Goal: Find specific page/section: Find specific page/section

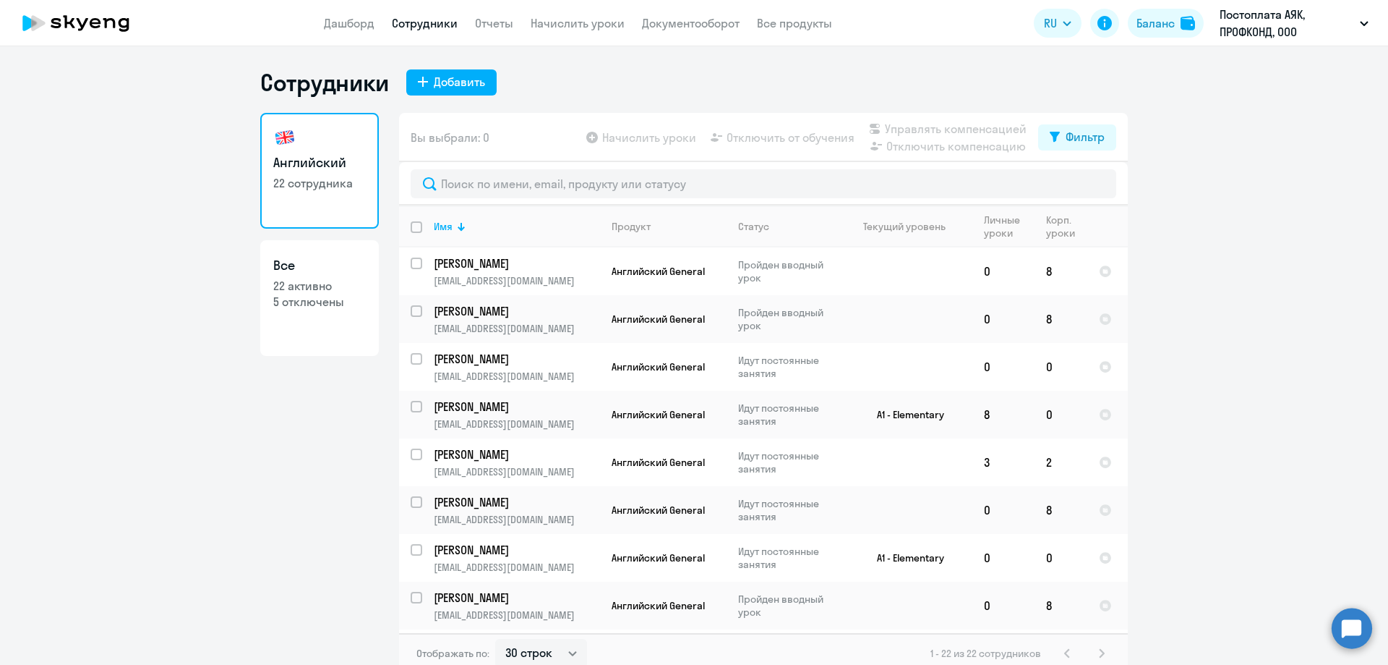
select select "30"
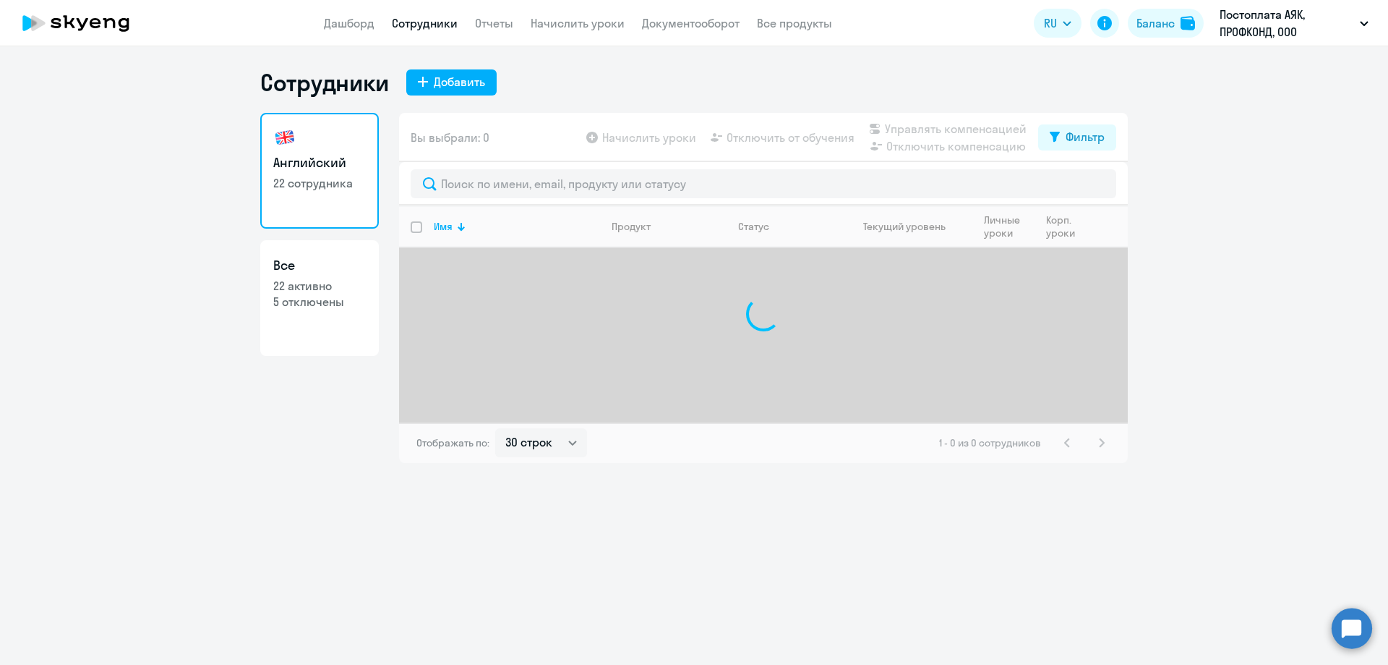
select select "30"
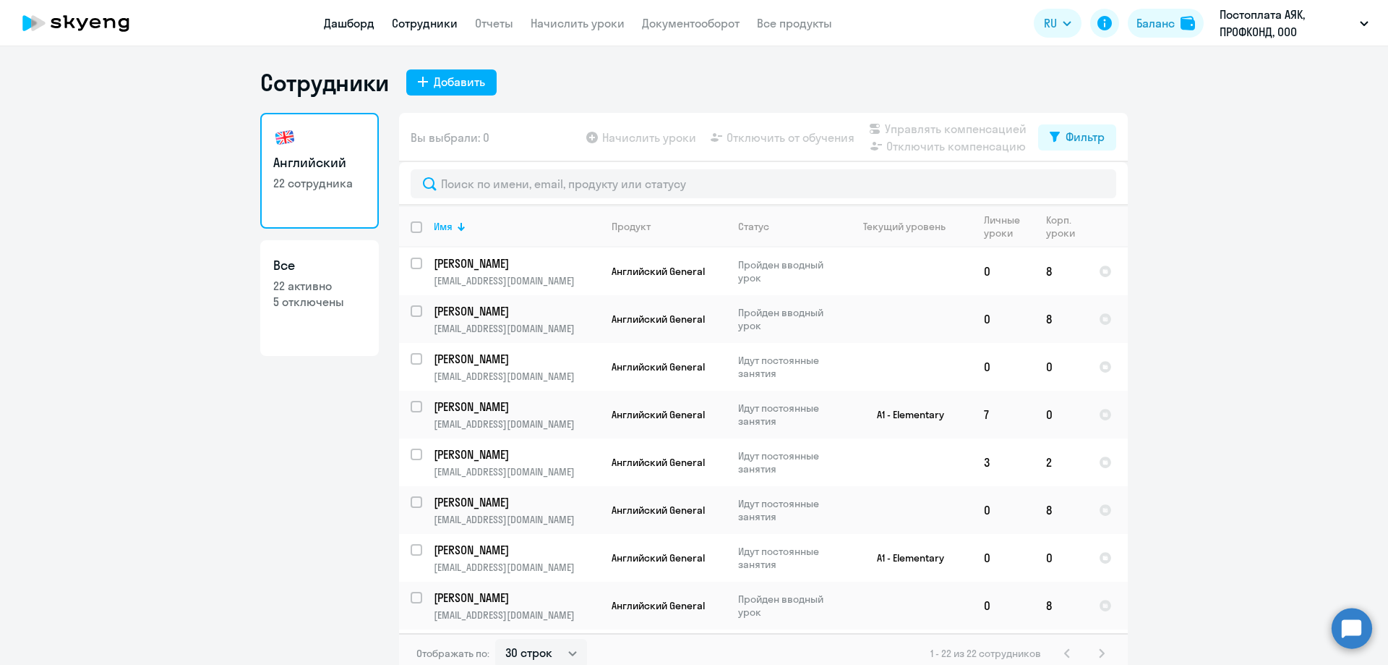
click at [341, 25] on link "Дашборд" at bounding box center [349, 23] width 51 height 14
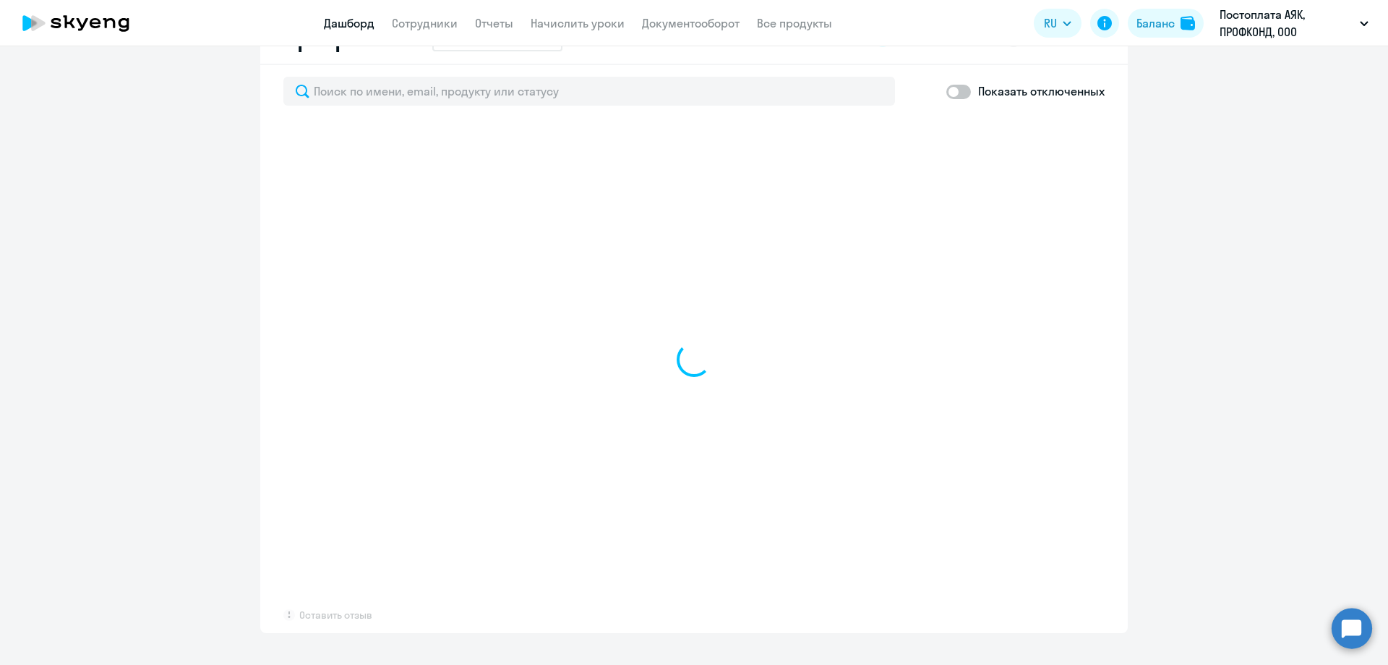
scroll to position [868, 0]
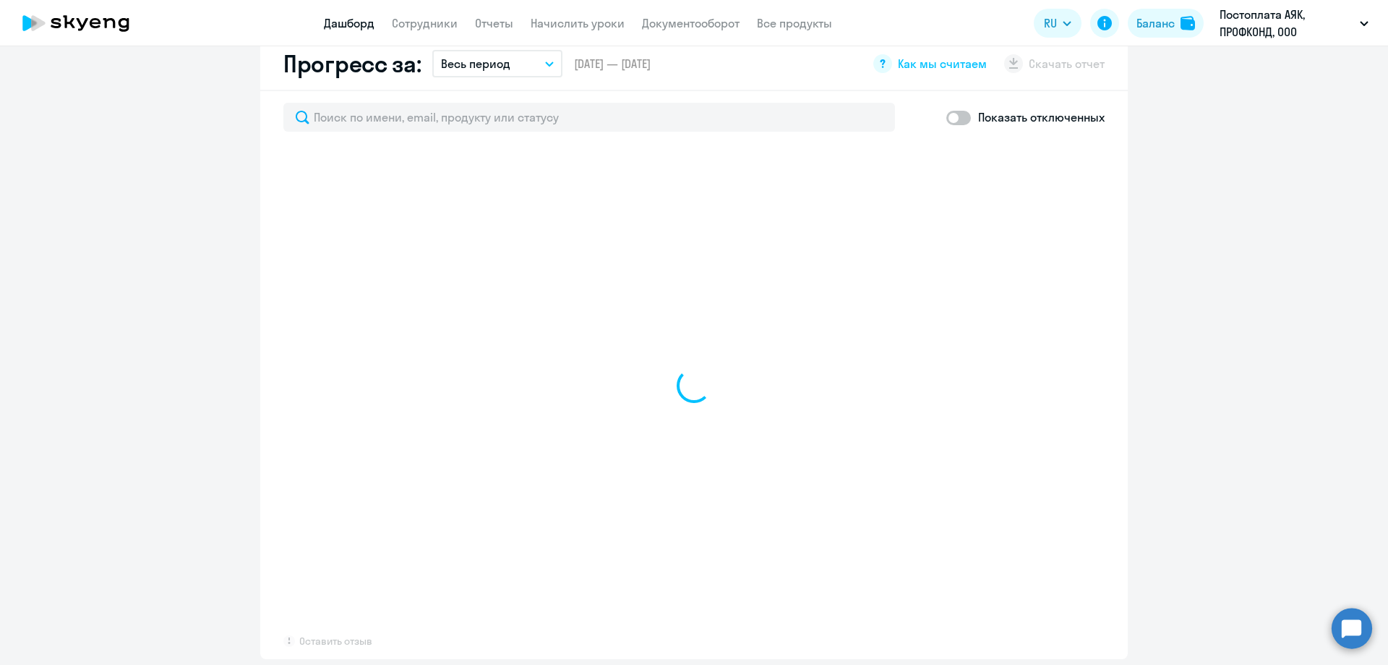
select select "30"
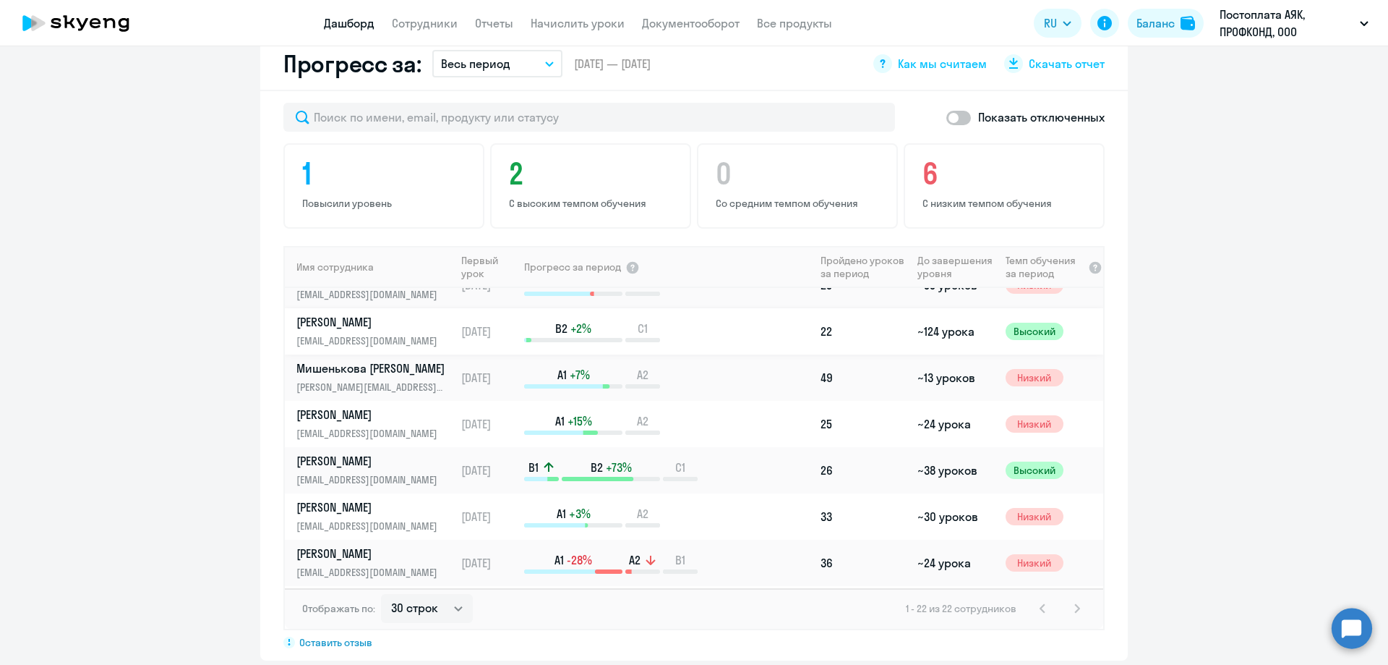
scroll to position [145, 0]
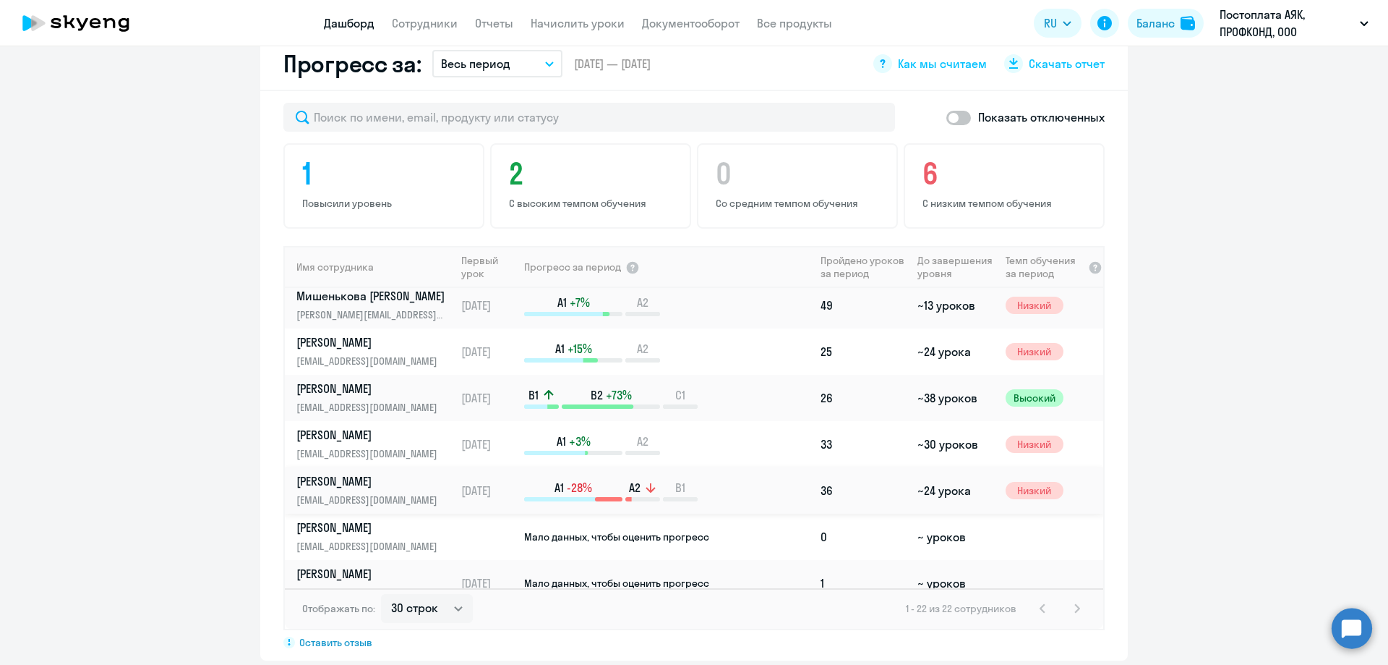
click at [388, 492] on p "kfedoseeva@jac-company.com" at bounding box center [370, 500] width 149 height 16
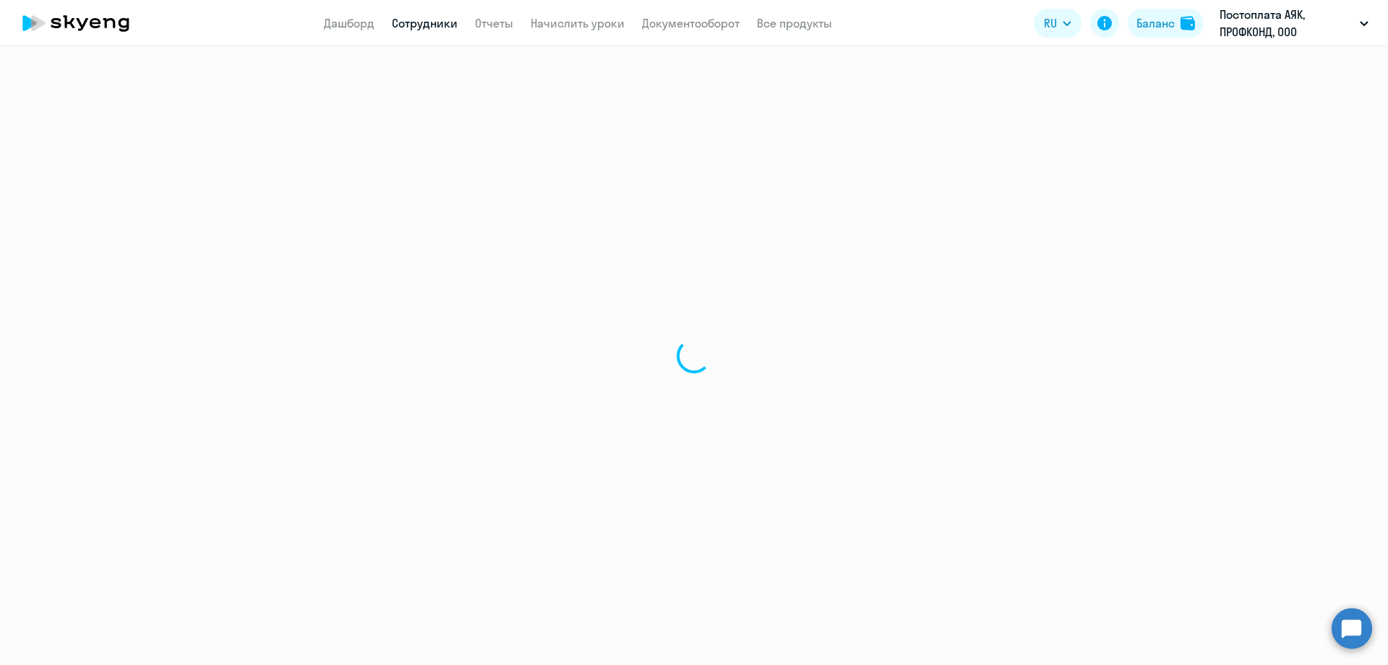
select select "english"
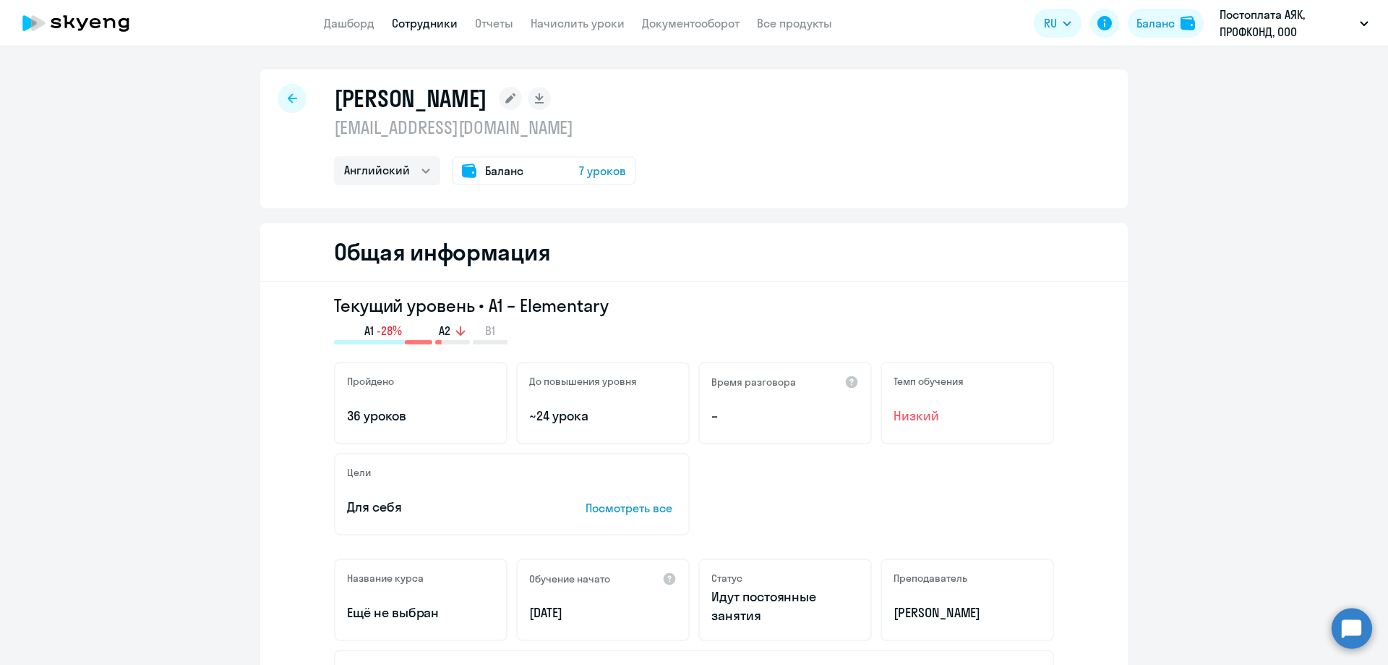
click at [288, 102] on icon at bounding box center [292, 98] width 9 height 10
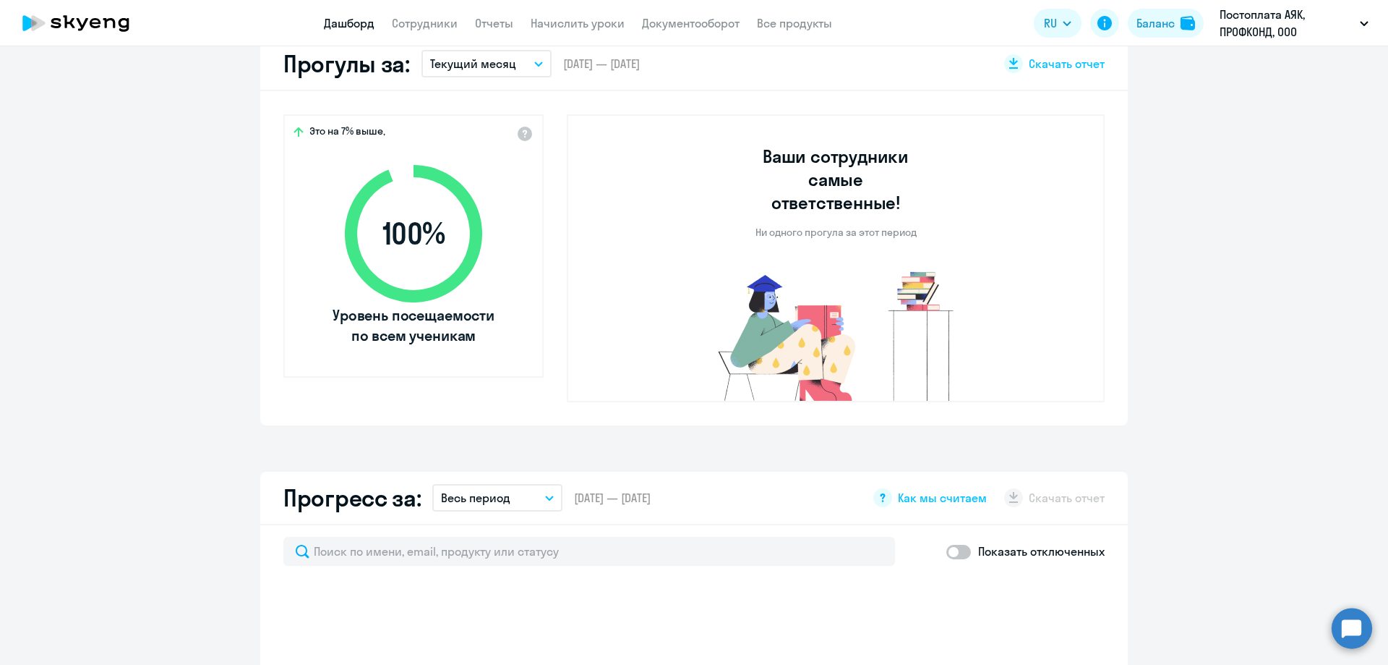
select select "30"
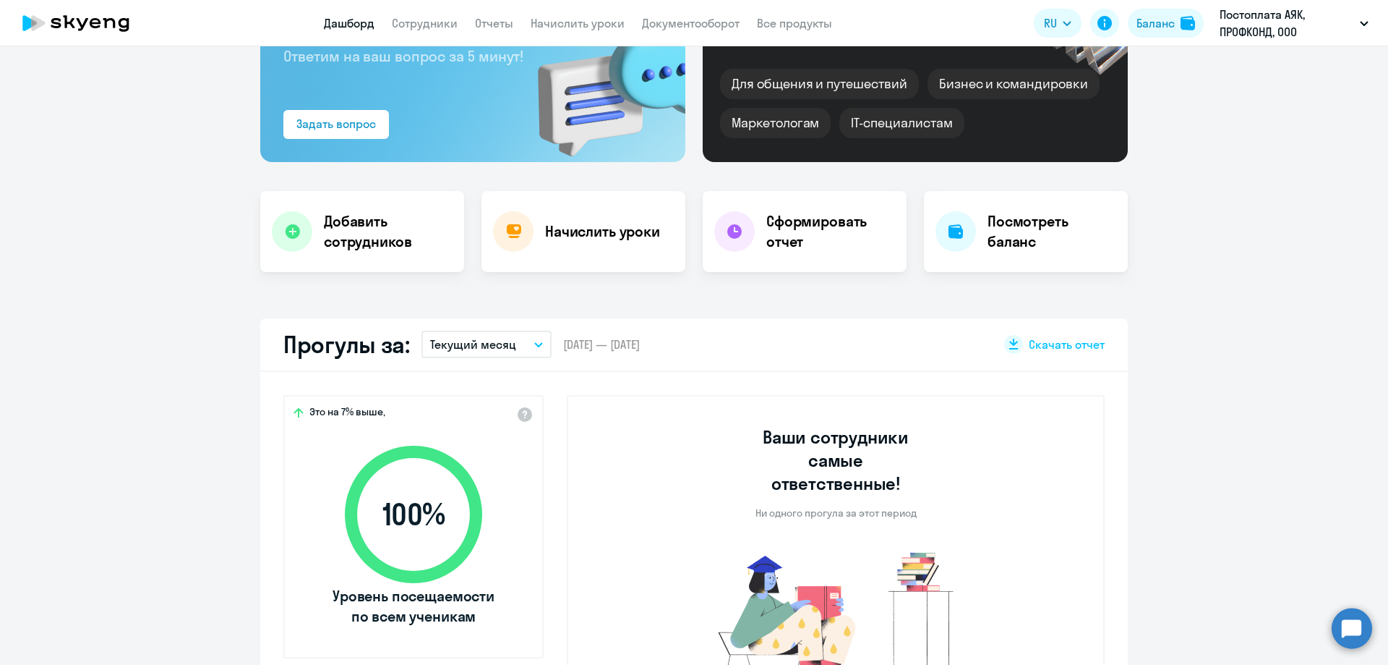
scroll to position [145, 0]
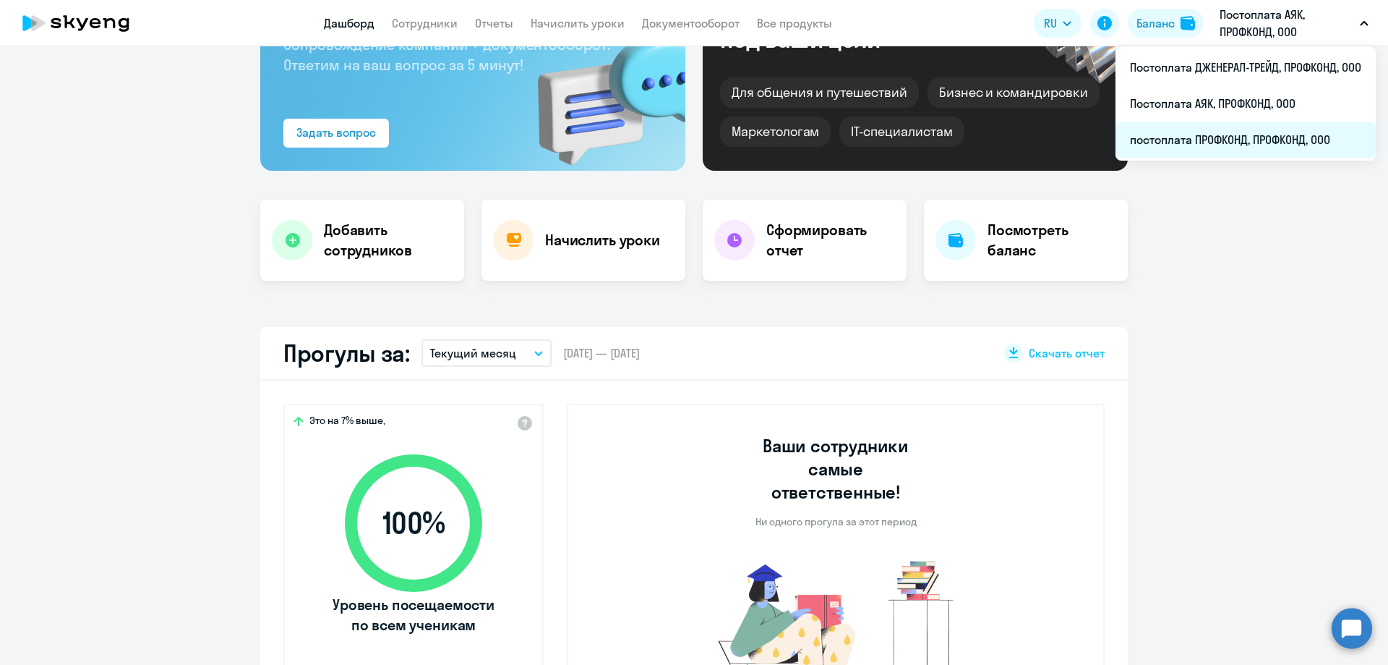
click at [1222, 137] on li "постоплата ПРОФКОНД, ПРОФКОНД, ООО" at bounding box center [1246, 139] width 260 height 36
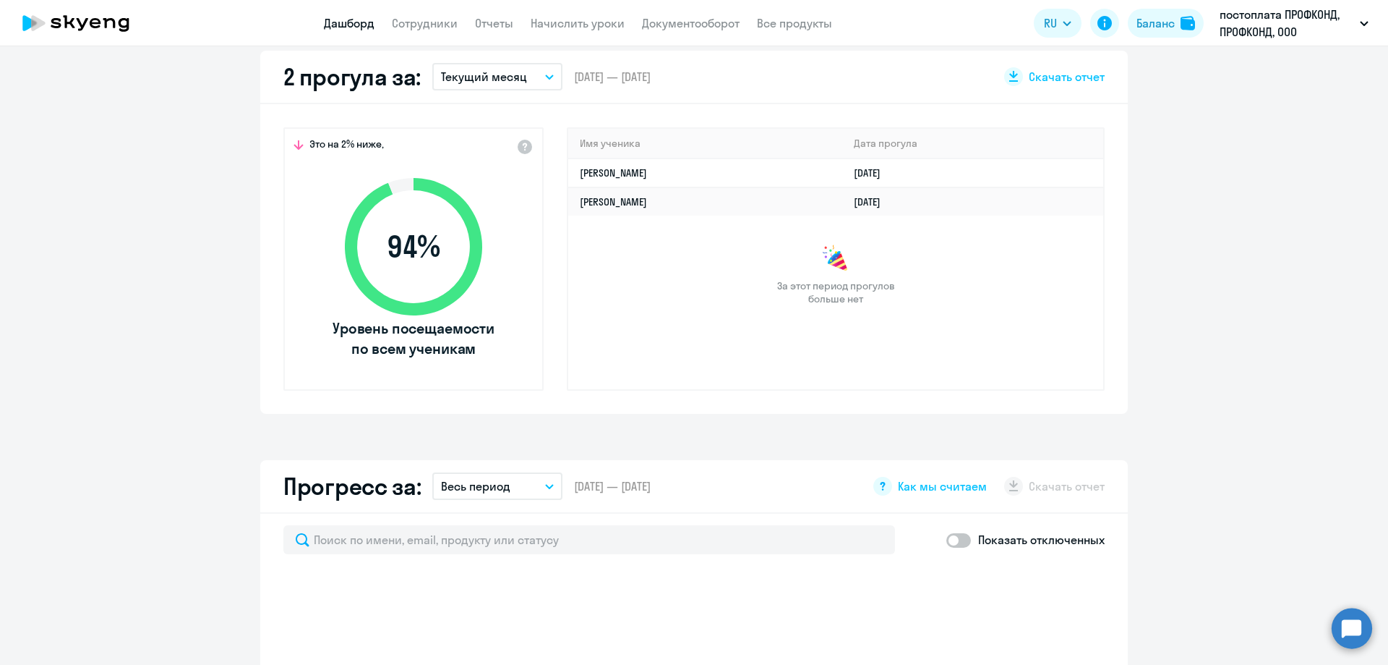
scroll to position [506, 0]
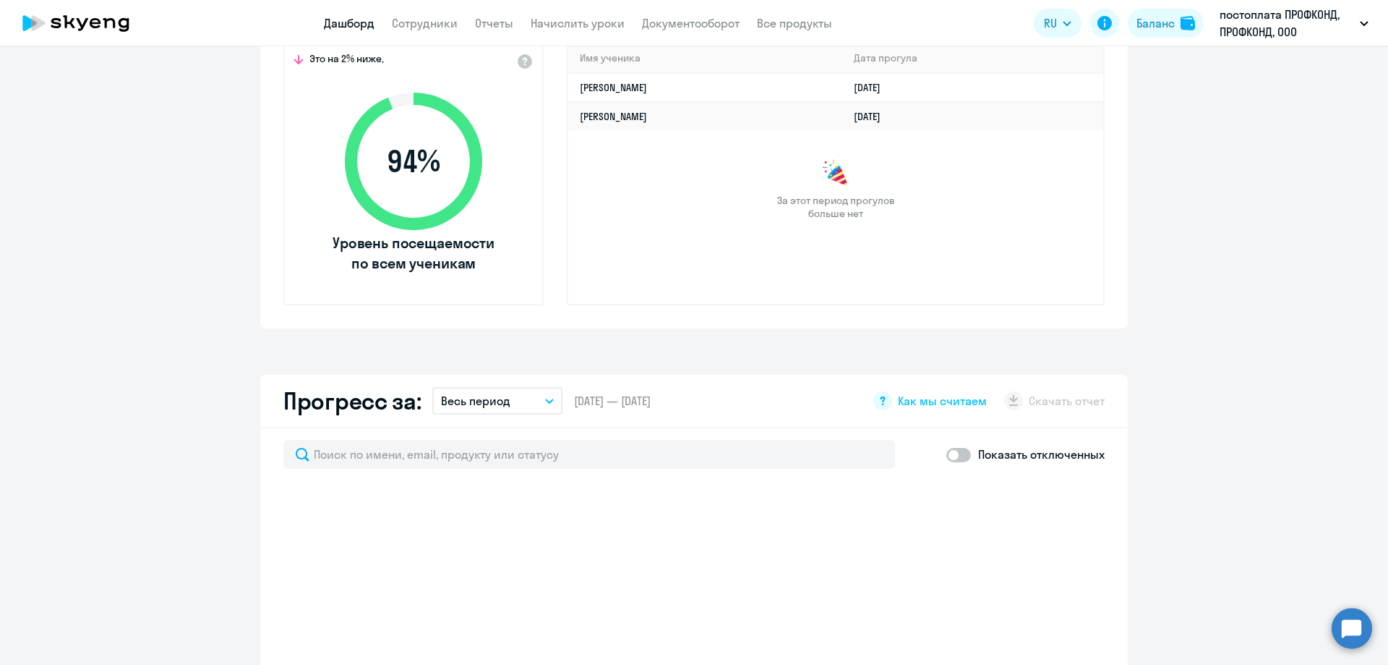
select select "30"
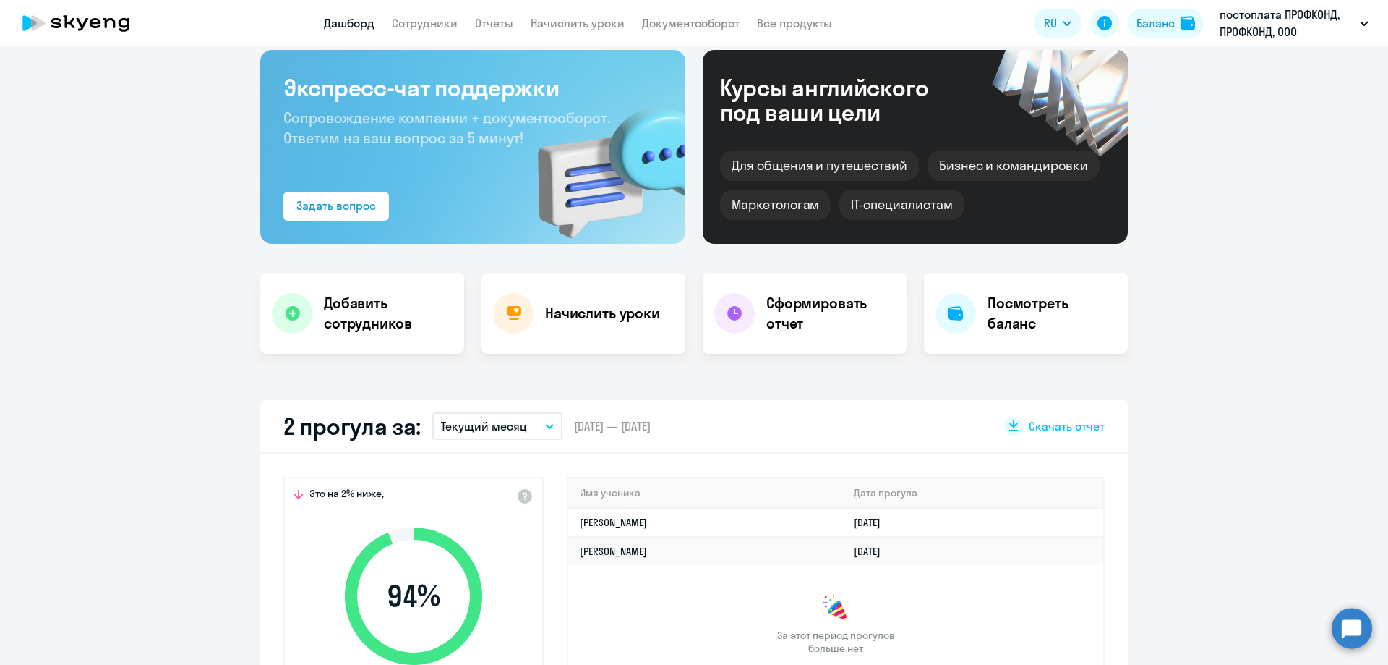
scroll to position [0, 0]
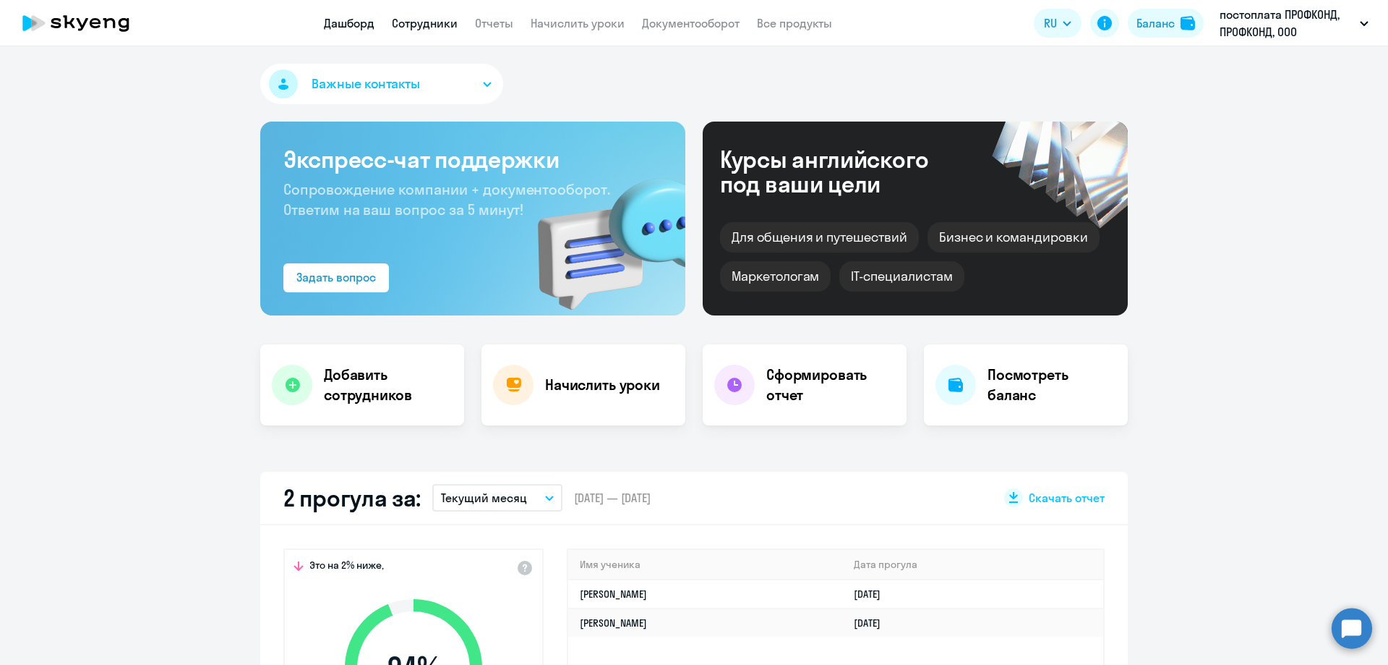
click at [406, 21] on link "Сотрудники" at bounding box center [425, 23] width 66 height 14
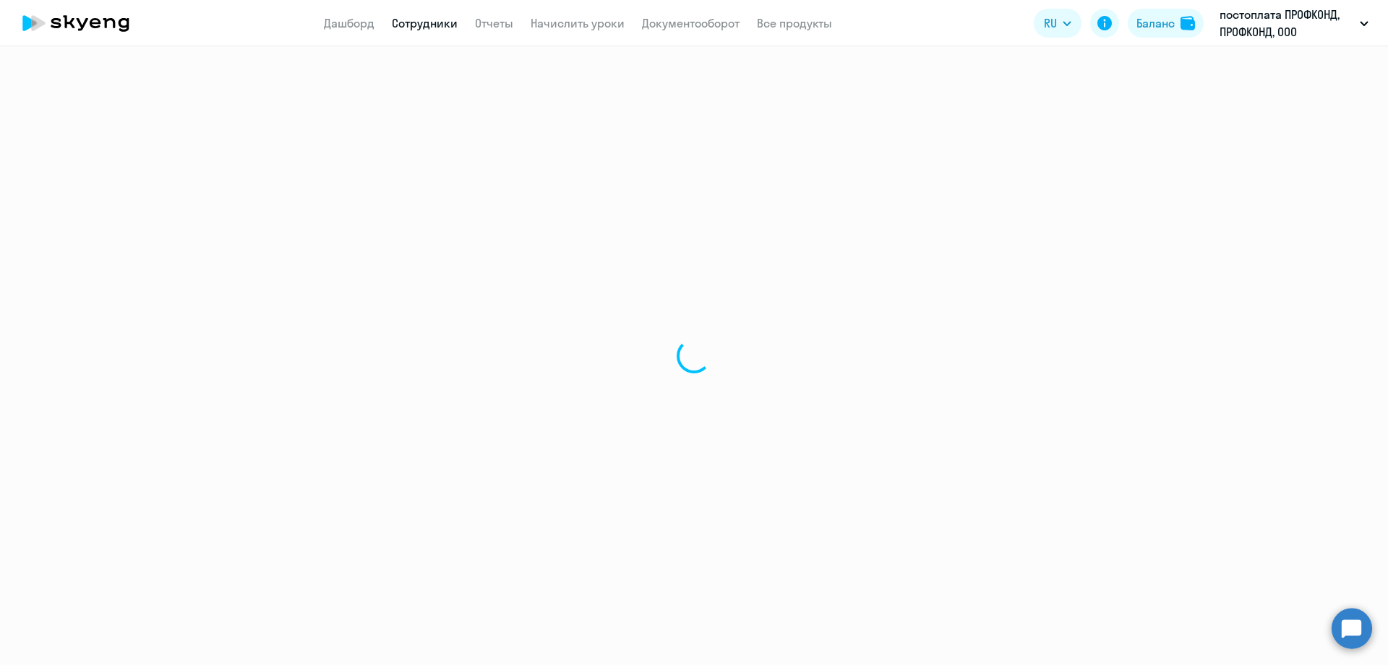
select select "30"
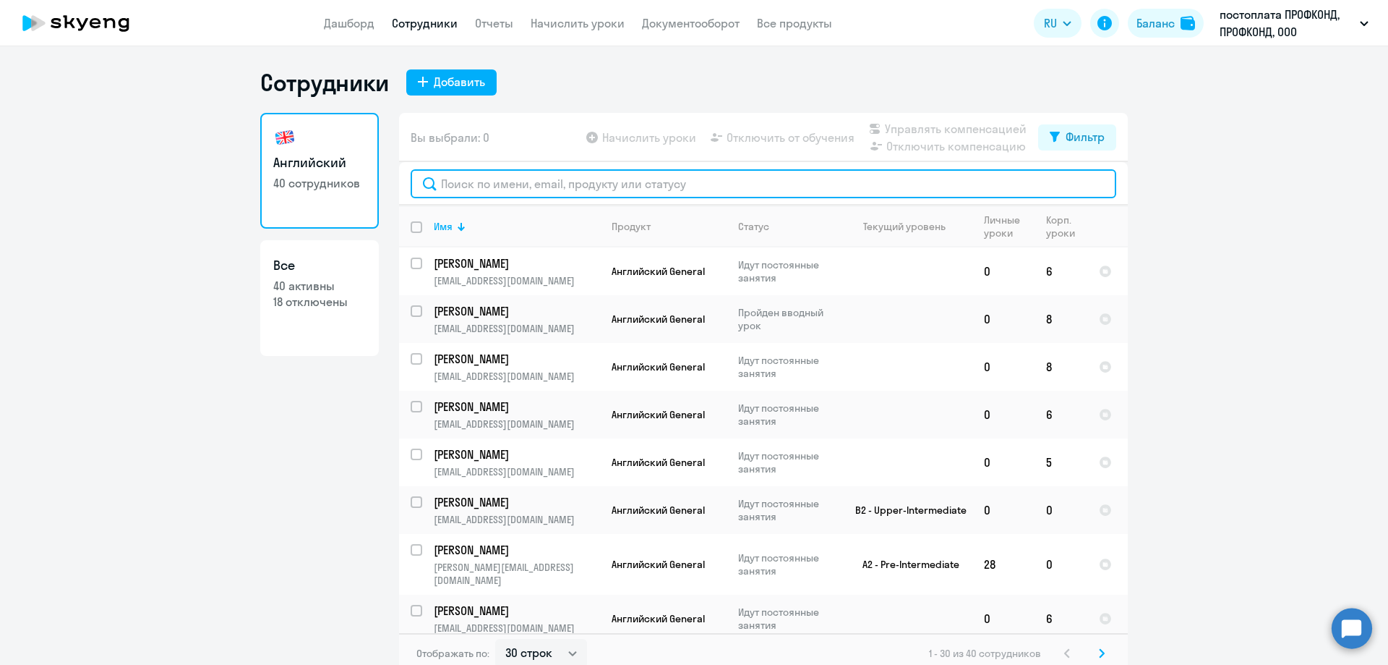
click at [529, 192] on input "text" at bounding box center [764, 183] width 706 height 29
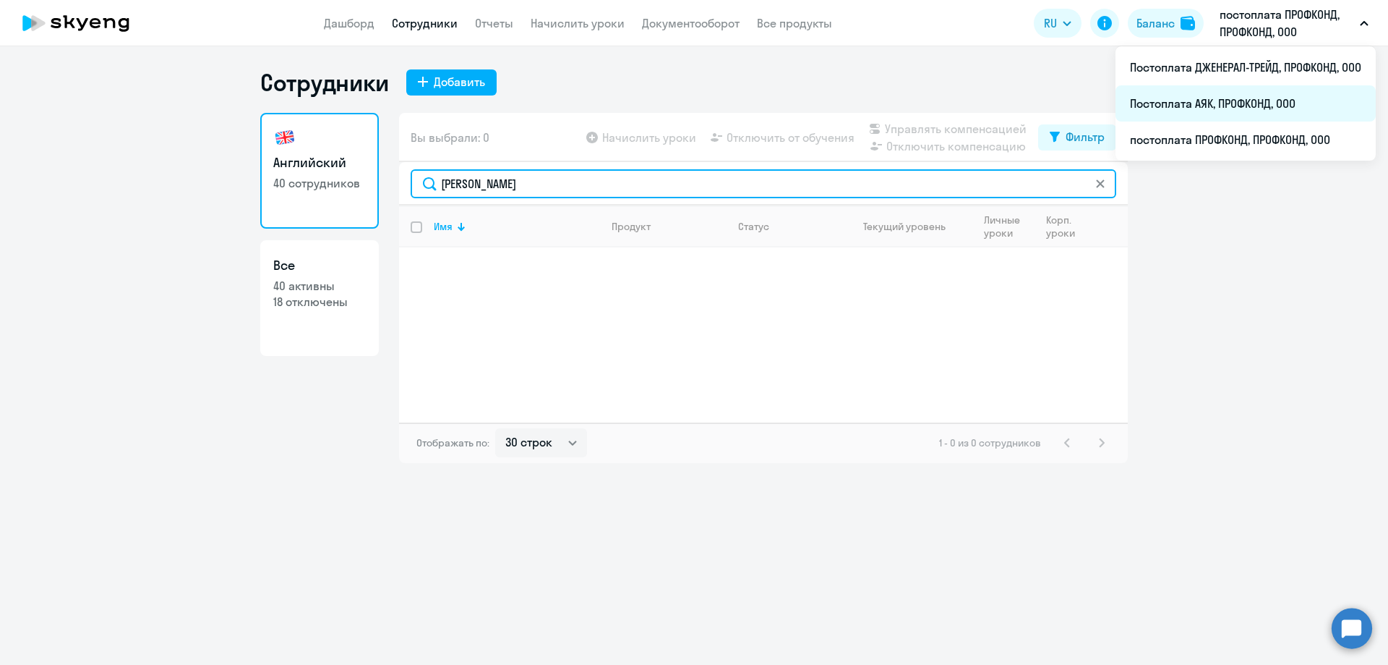
type input "федосеев"
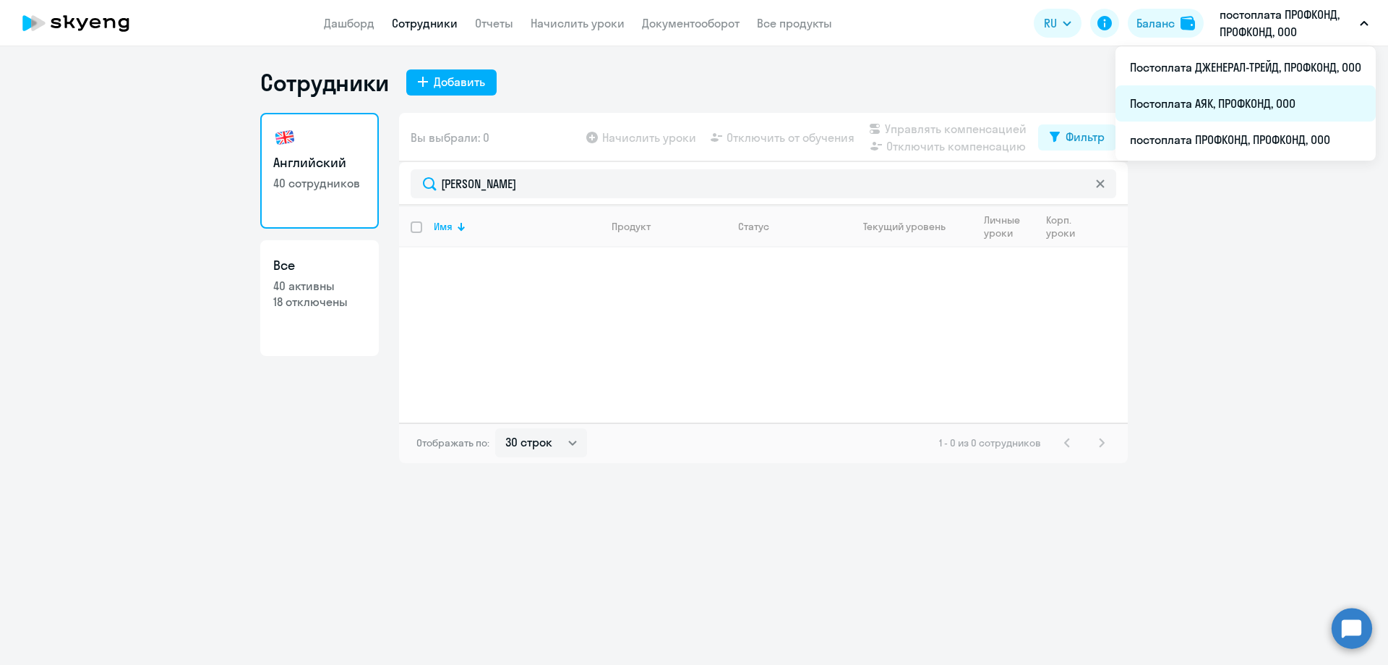
click at [1247, 101] on li "Постоплата АЯК, ПРОФКОНД, ООО" at bounding box center [1246, 103] width 260 height 36
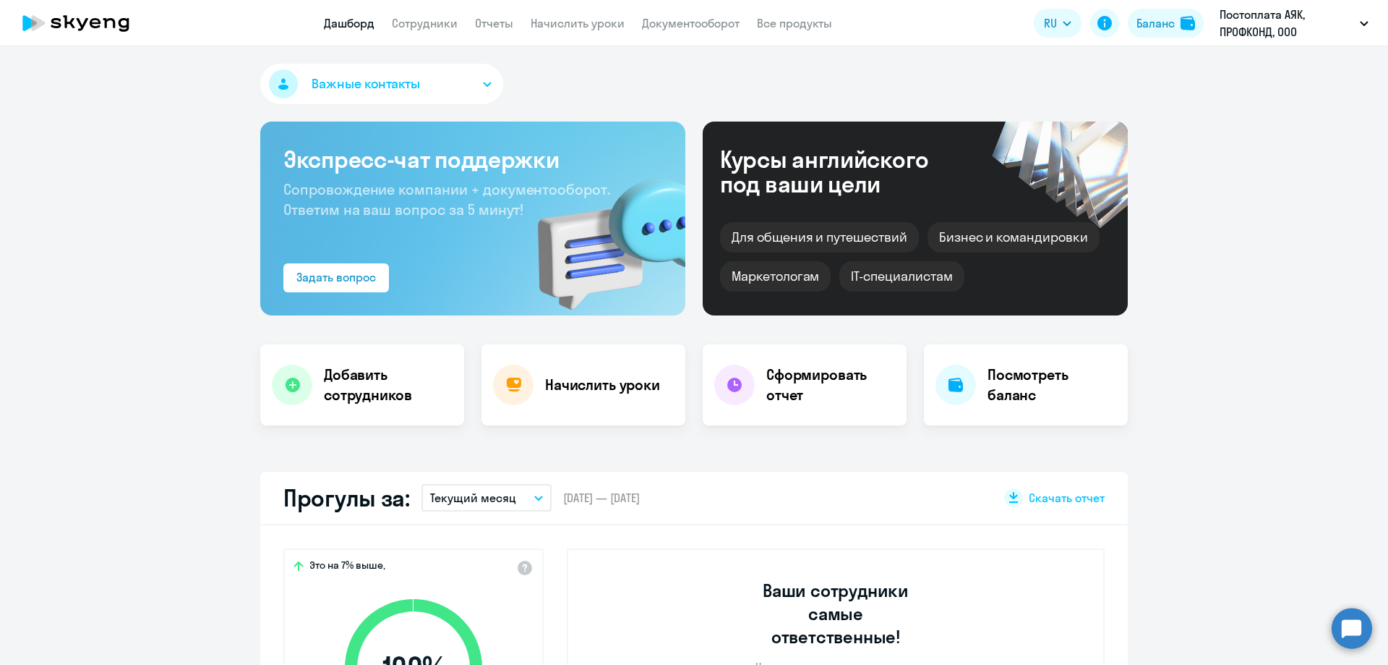
select select "30"
click at [442, 23] on link "Сотрудники" at bounding box center [425, 23] width 66 height 14
select select "30"
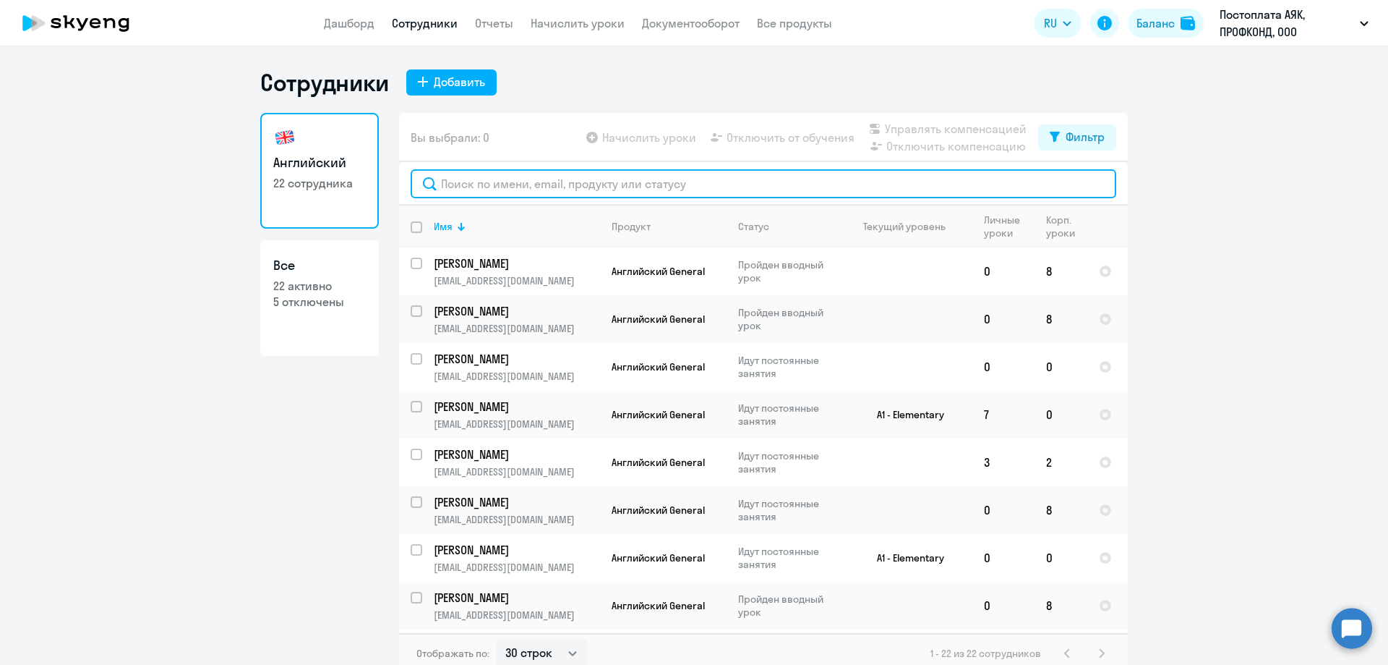
click at [469, 184] on input "text" at bounding box center [764, 183] width 706 height 29
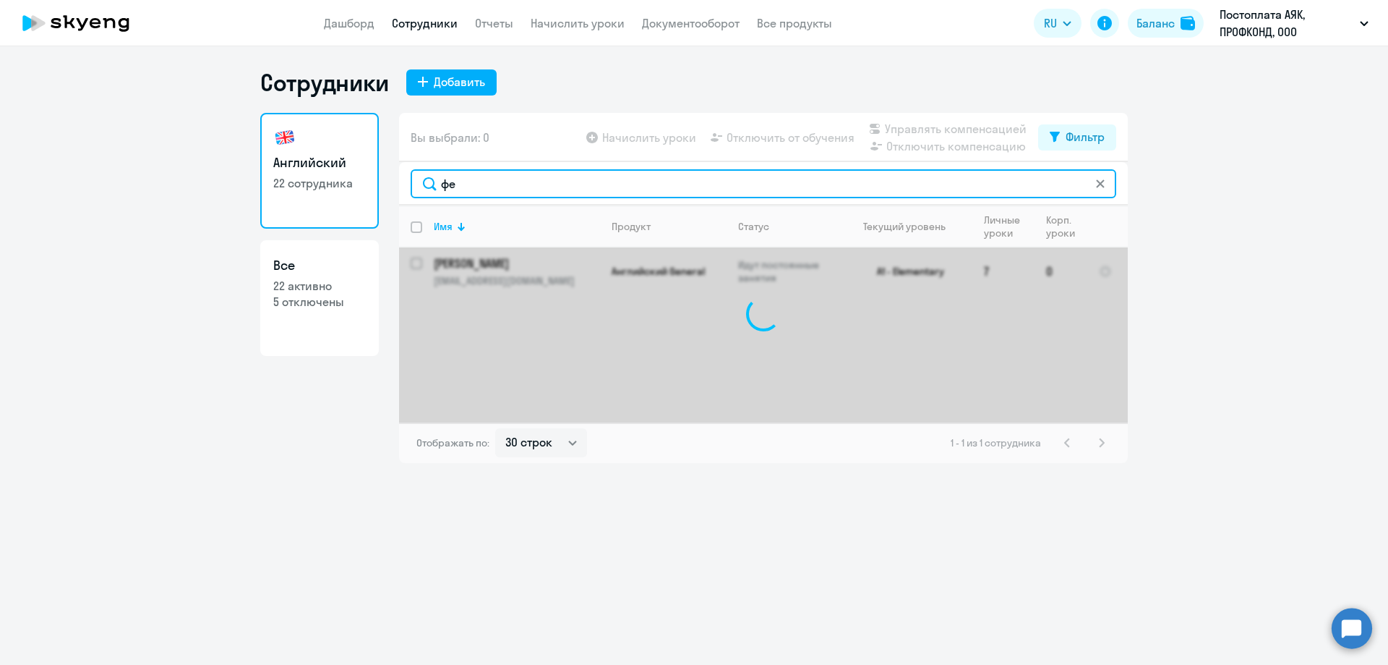
type input "ф"
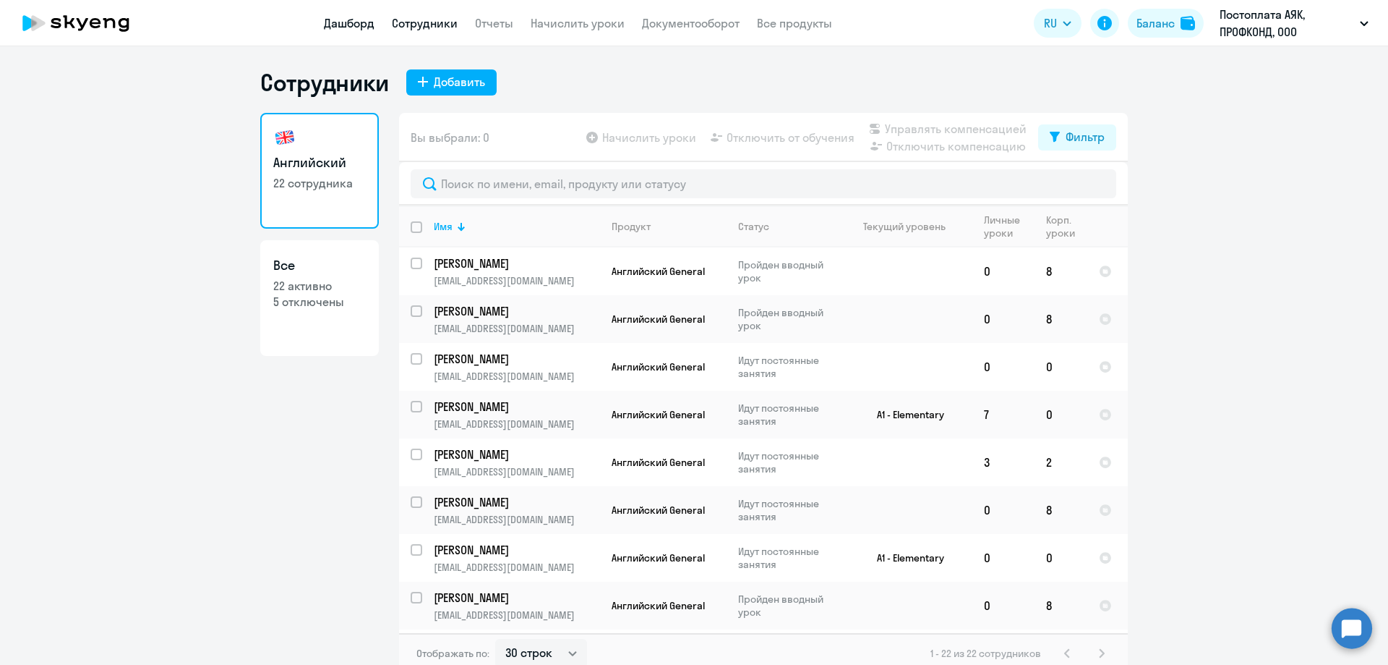
click at [336, 29] on link "Дашборд" at bounding box center [349, 23] width 51 height 14
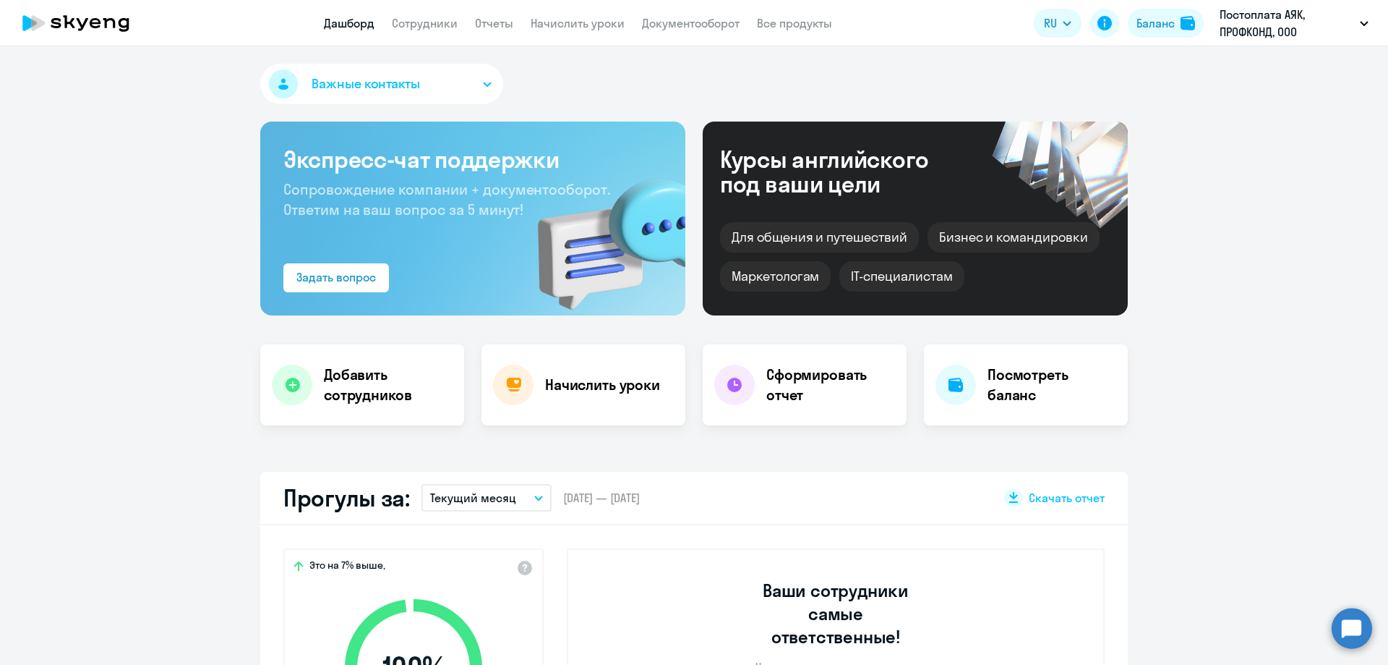
select select "30"
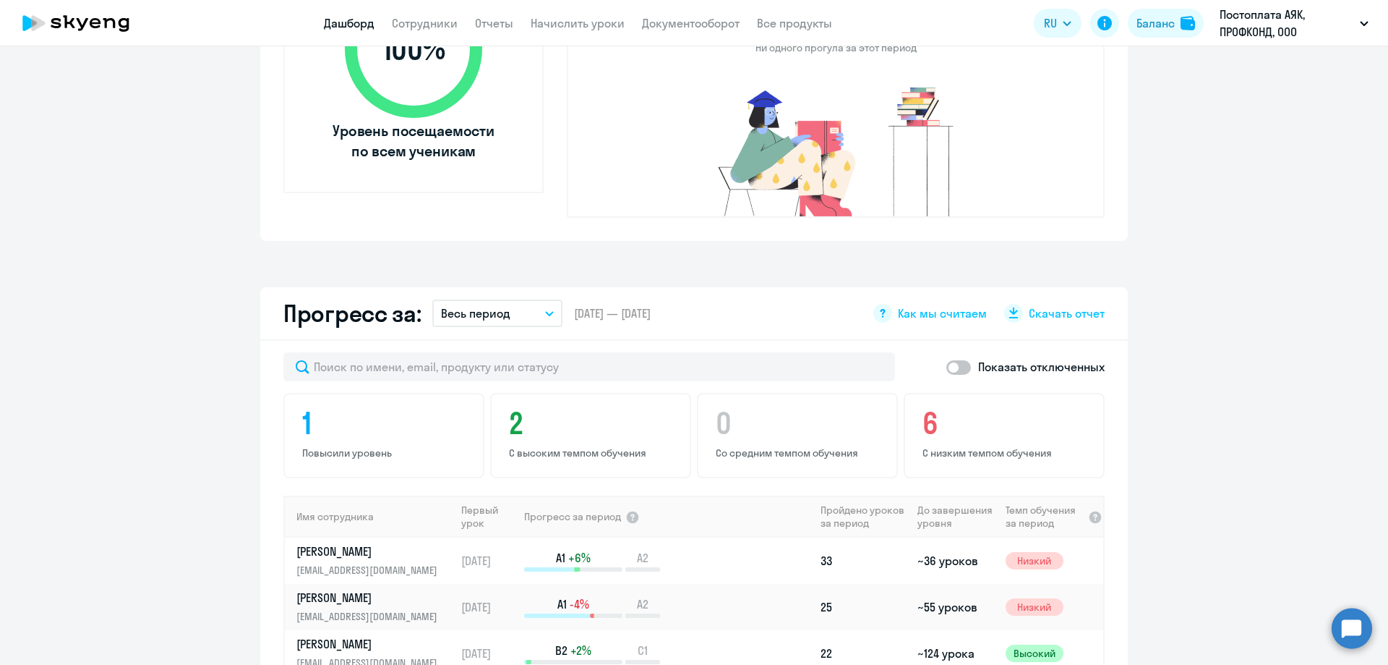
scroll to position [868, 0]
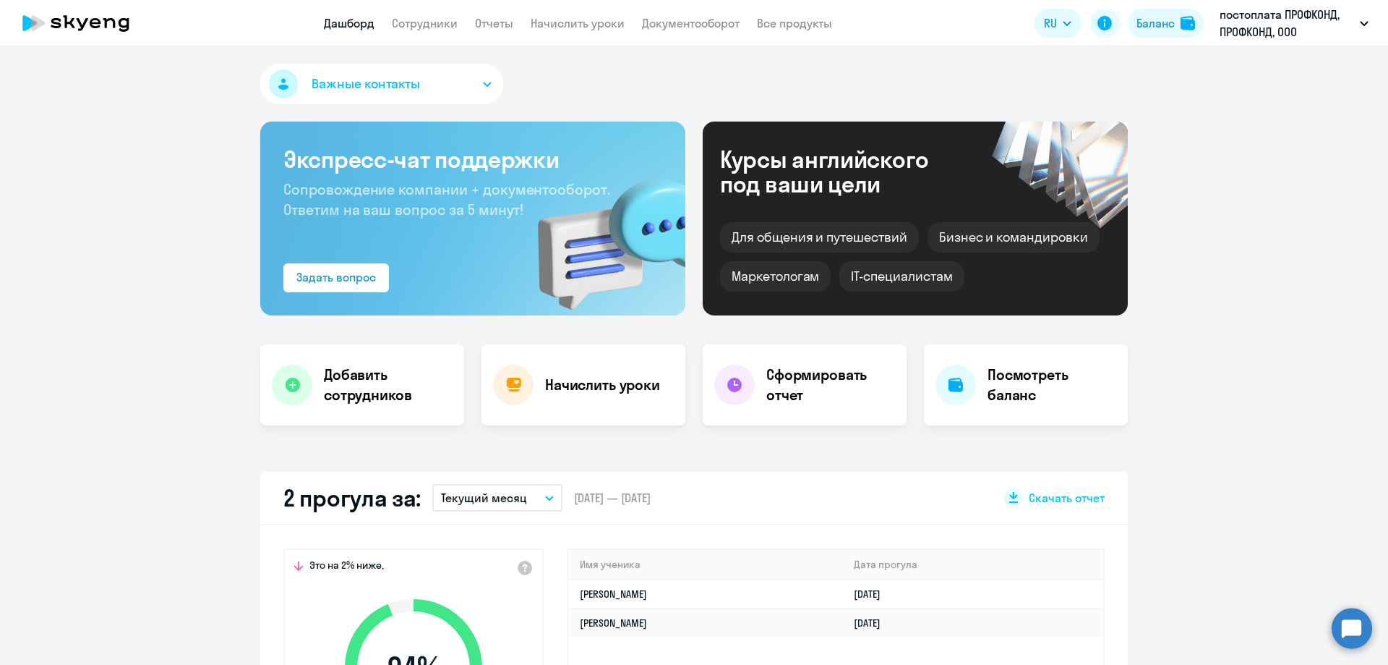
select select "30"
